Goal: Task Accomplishment & Management: Manage account settings

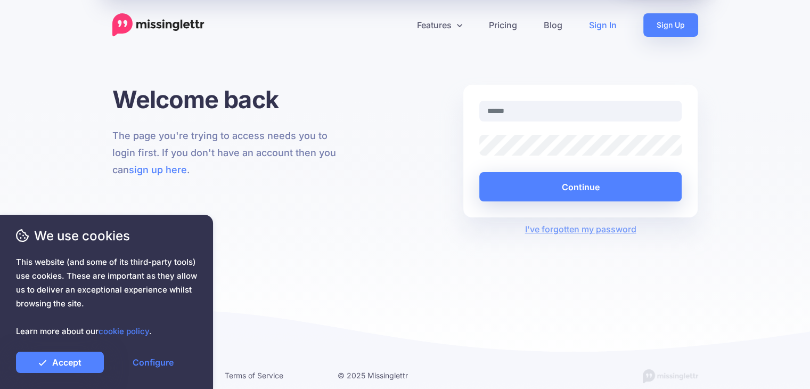
click at [517, 111] on input "text" at bounding box center [580, 111] width 203 height 21
click at [600, 28] on link "Sign In" at bounding box center [603, 24] width 54 height 23
type input "**********"
click at [479, 172] on button "Continue" at bounding box center [580, 186] width 203 height 29
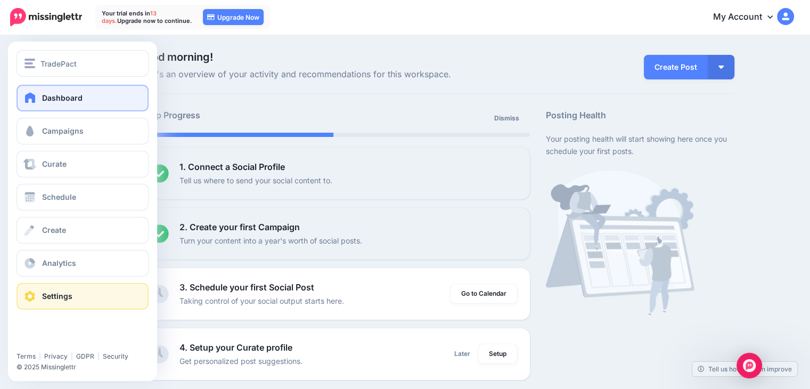
click at [75, 288] on link "Settings" at bounding box center [83, 296] width 132 height 27
click at [52, 290] on link "Settings" at bounding box center [83, 296] width 132 height 27
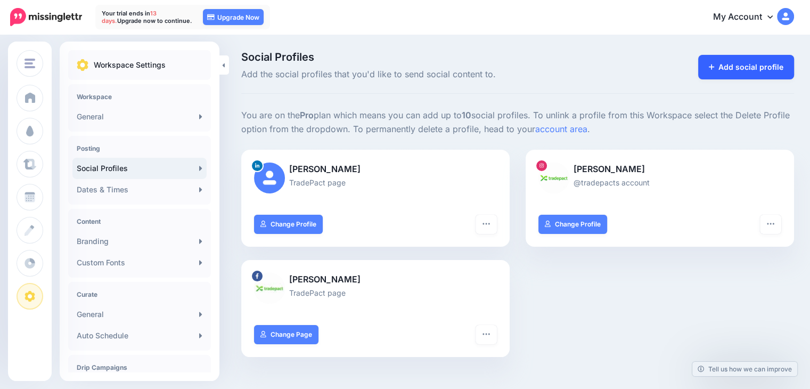
click at [755, 71] on link "Add social profile" at bounding box center [746, 67] width 96 height 25
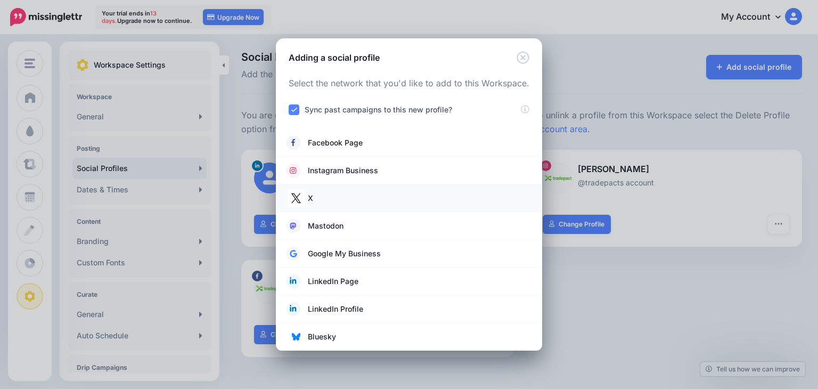
click at [343, 194] on link "X" at bounding box center [409, 198] width 245 height 15
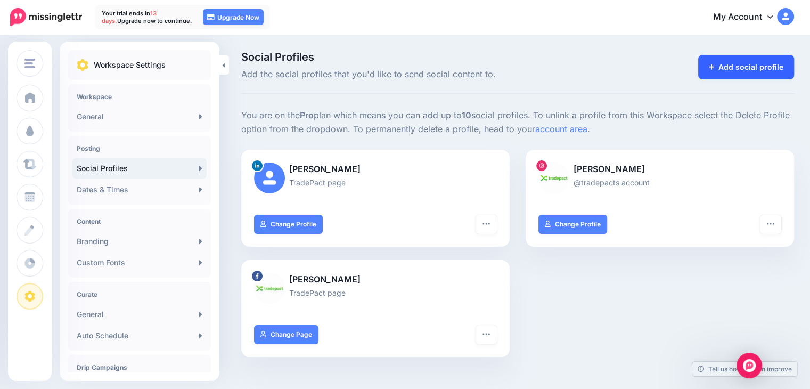
click at [729, 62] on link "Add social profile" at bounding box center [746, 67] width 96 height 25
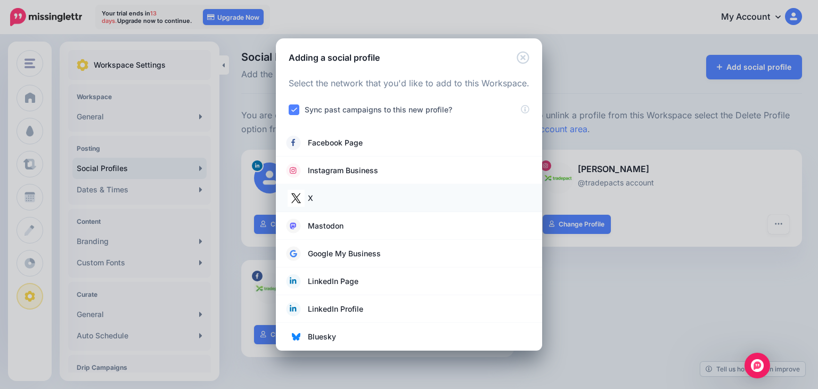
click at [360, 197] on link "X" at bounding box center [409, 198] width 245 height 15
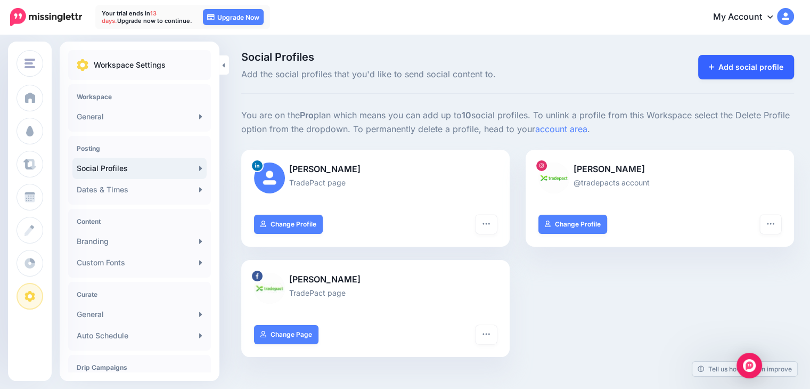
click at [739, 66] on link "Add social profile" at bounding box center [746, 67] width 96 height 25
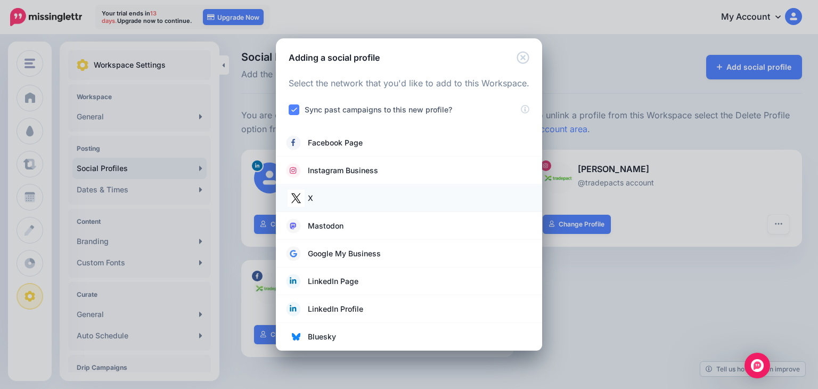
click at [324, 189] on li "X" at bounding box center [409, 198] width 266 height 28
click at [325, 196] on link "X" at bounding box center [409, 198] width 245 height 15
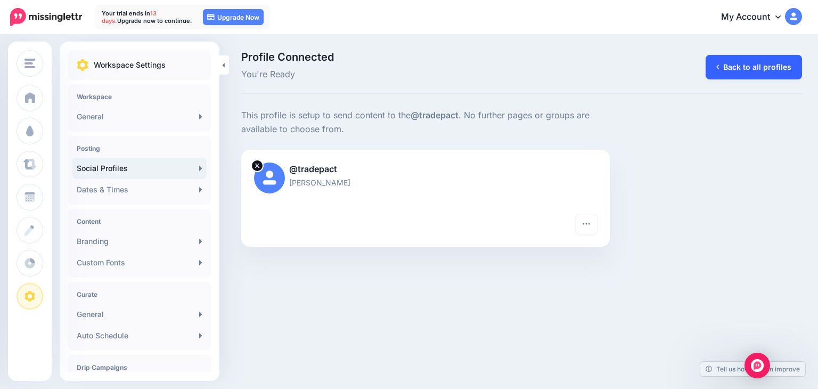
click at [726, 70] on link "Back to all profiles" at bounding box center [754, 67] width 96 height 25
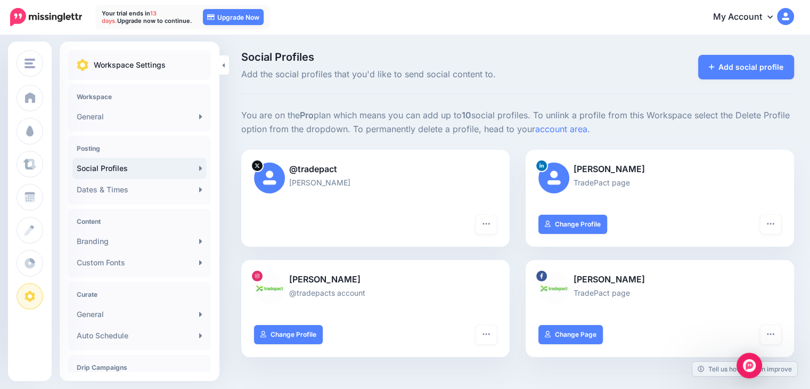
click at [612, 127] on p "You are on the Pro plan which means you can add up to 10 social profiles. To un…" at bounding box center [517, 123] width 553 height 28
click at [497, 218] on button "button" at bounding box center [486, 224] width 21 height 19
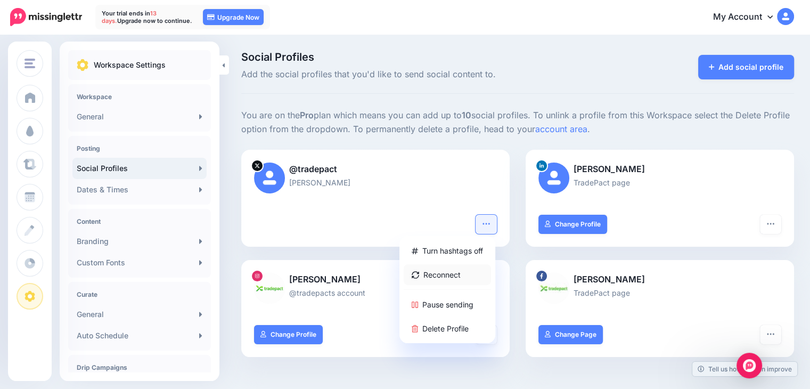
click at [460, 278] on link "Reconnect" at bounding box center [447, 274] width 87 height 21
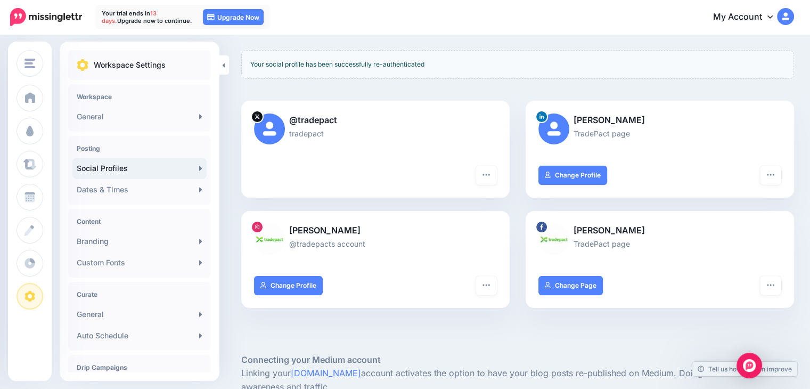
scroll to position [107, 0]
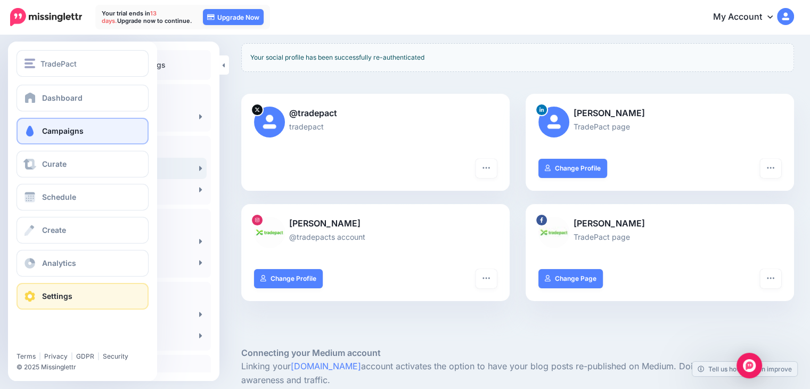
click at [76, 135] on link "Campaigns" at bounding box center [83, 131] width 132 height 27
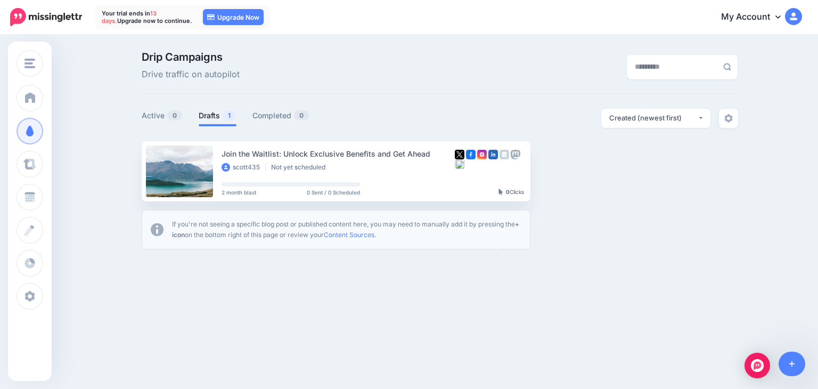
click at [416, 79] on div "Drip Campaigns Drive traffic on autopilot" at bounding box center [338, 67] width 409 height 30
click at [651, 272] on div "Drip Campaigns Drive traffic on autopilot Active 0 1 0" at bounding box center [409, 155] width 818 height 238
